Goal: Navigation & Orientation: Go to known website

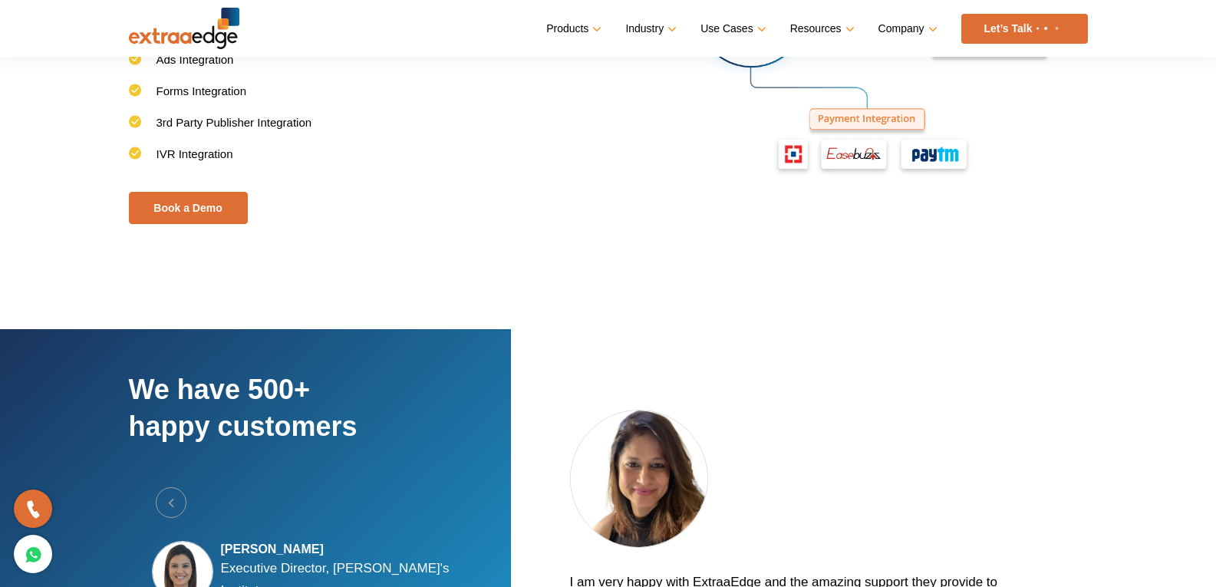
scroll to position [2301, 0]
